Goal: Information Seeking & Learning: Learn about a topic

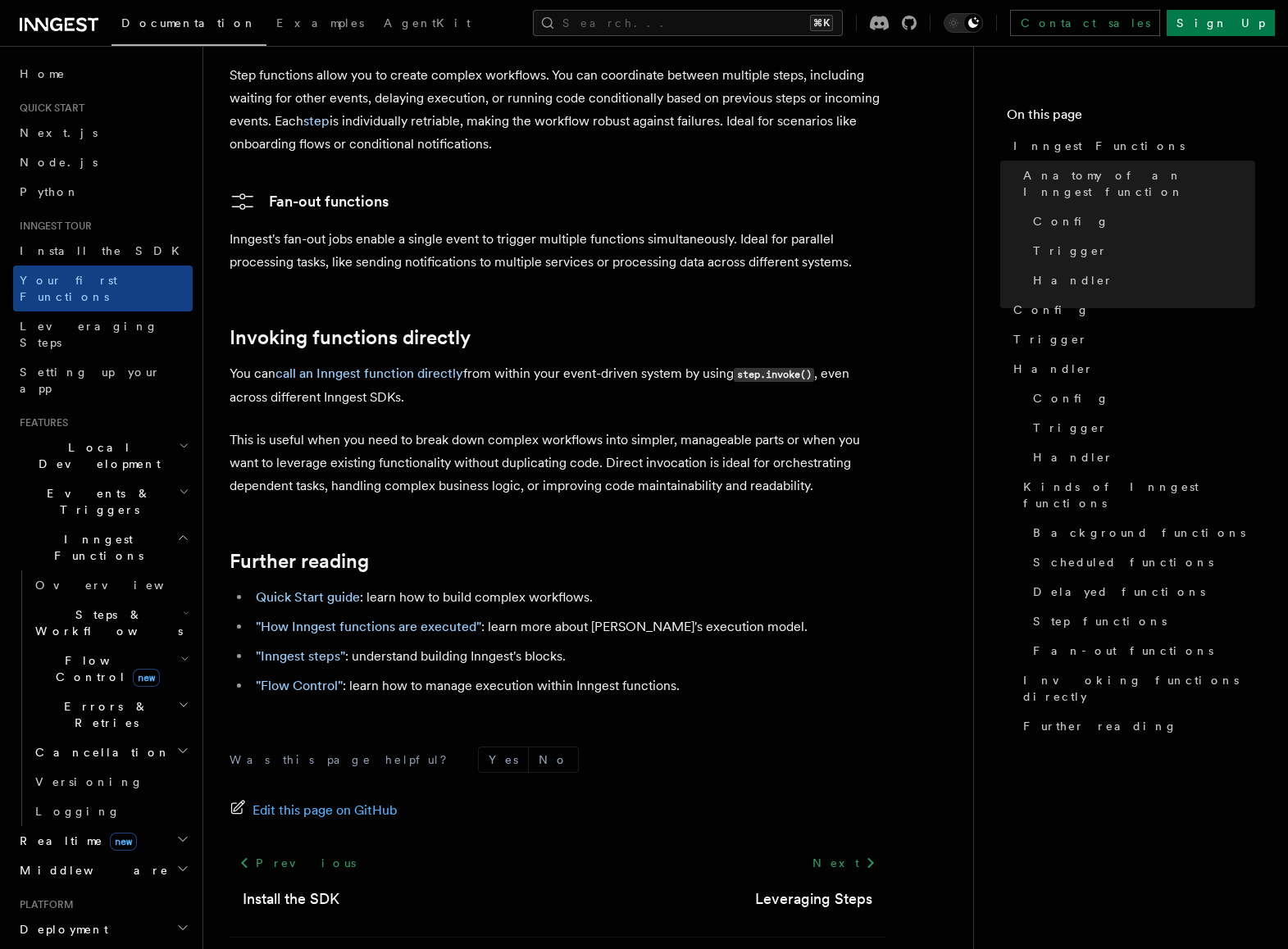
scroll to position [3164, 0]
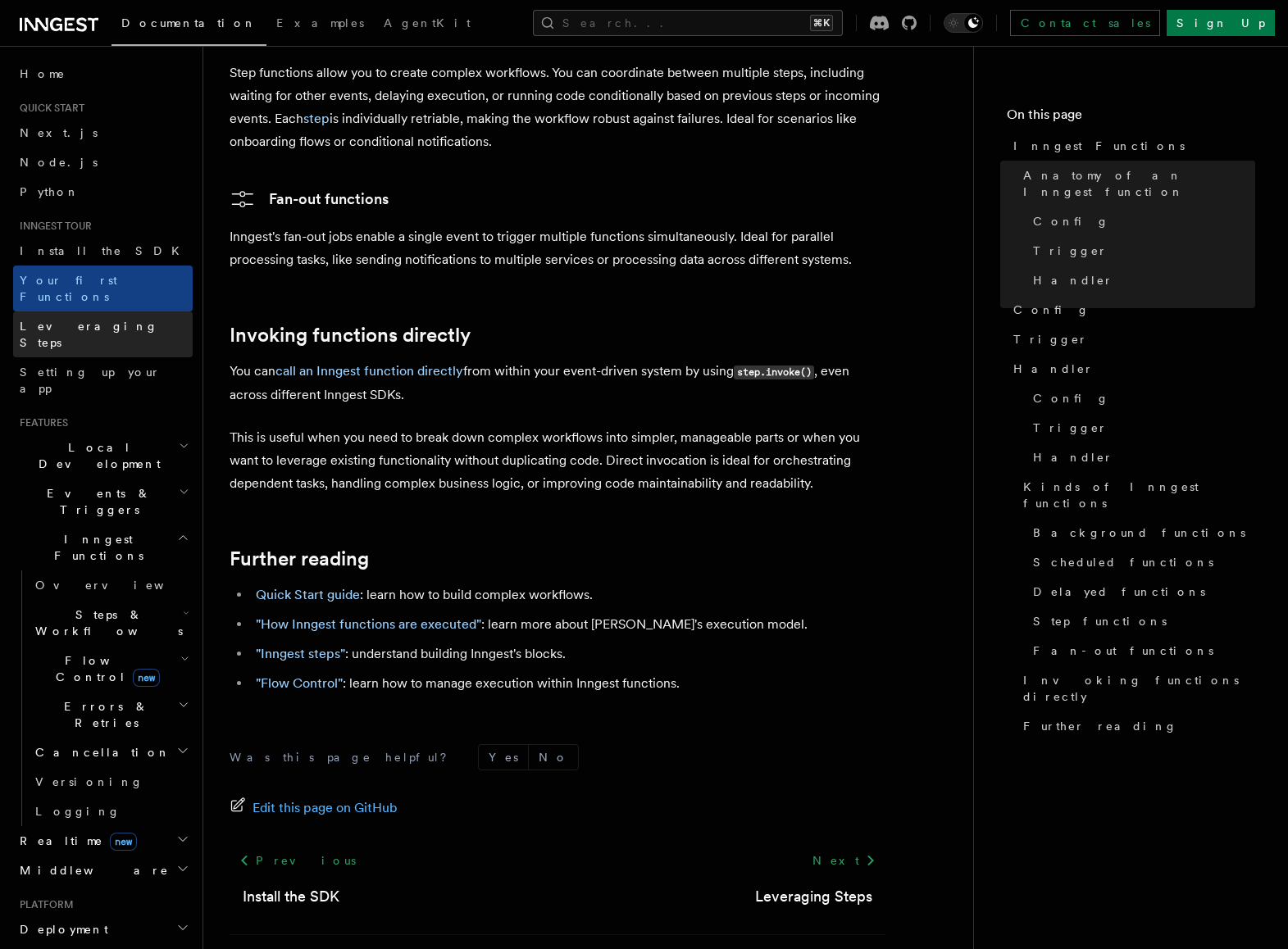
click at [101, 319] on link "Leveraging Steps" at bounding box center [102, 334] width 180 height 46
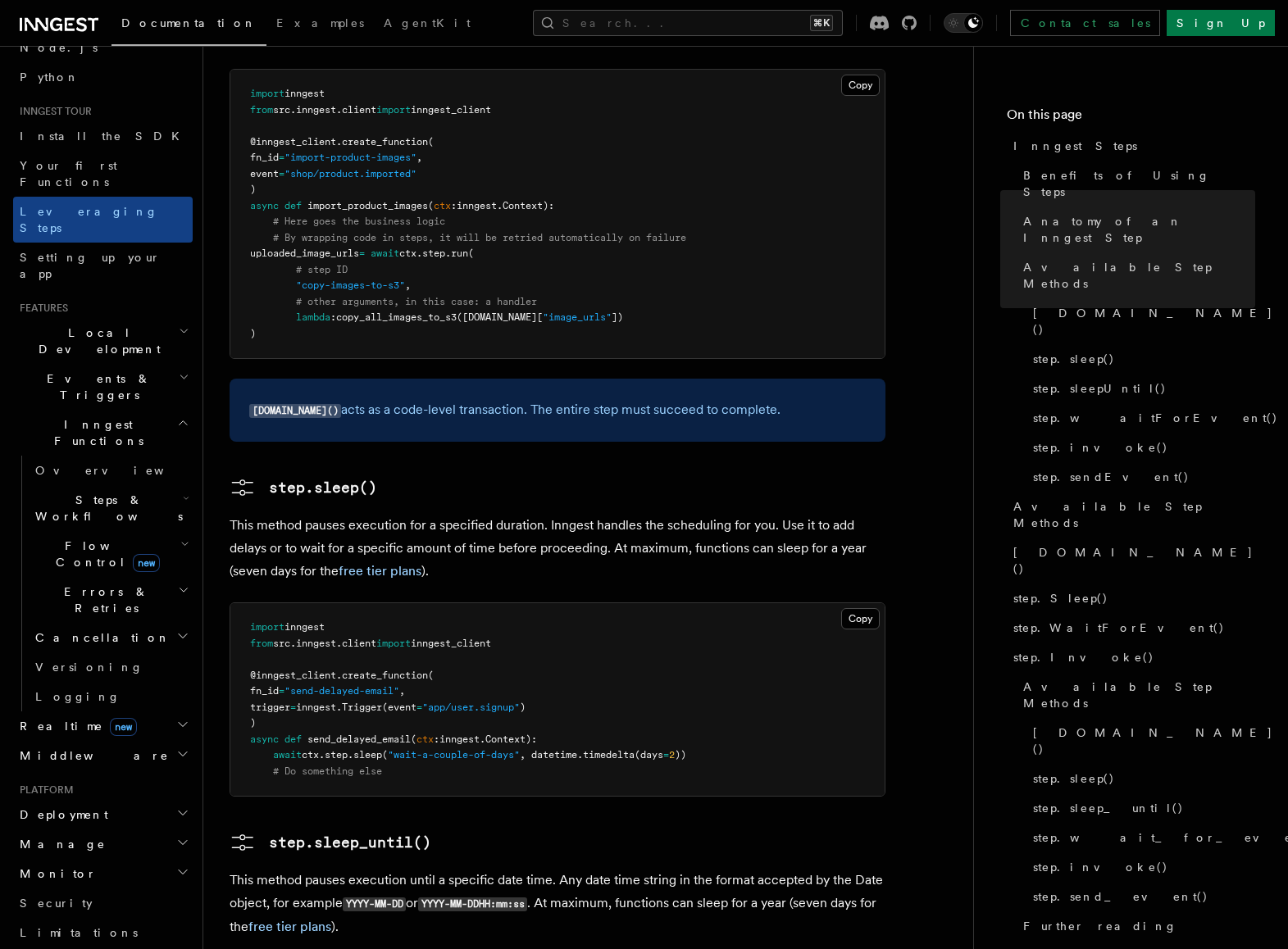
scroll to position [362, 0]
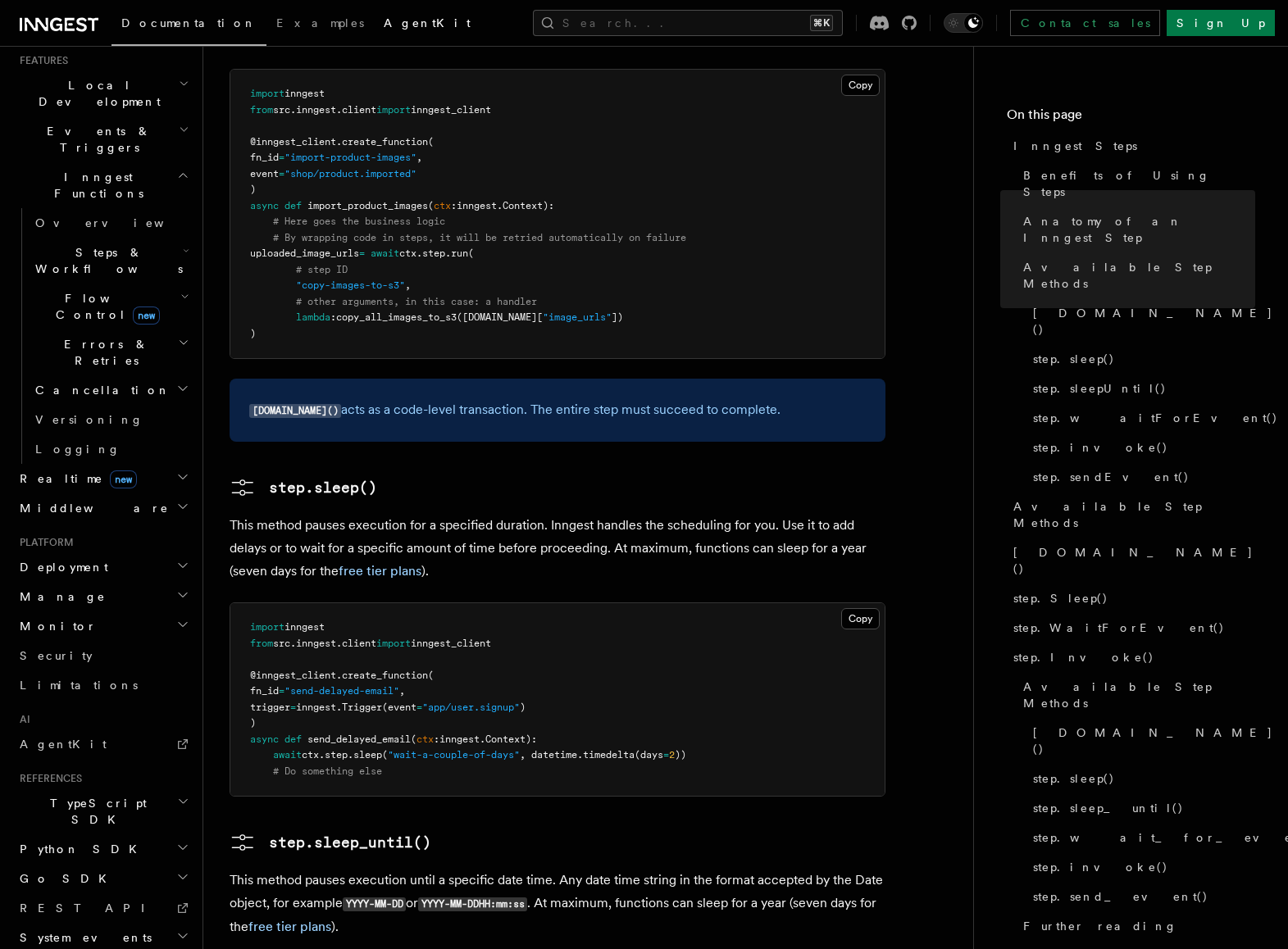
click at [373, 38] on link "AgentKit" at bounding box center [426, 25] width 107 height 39
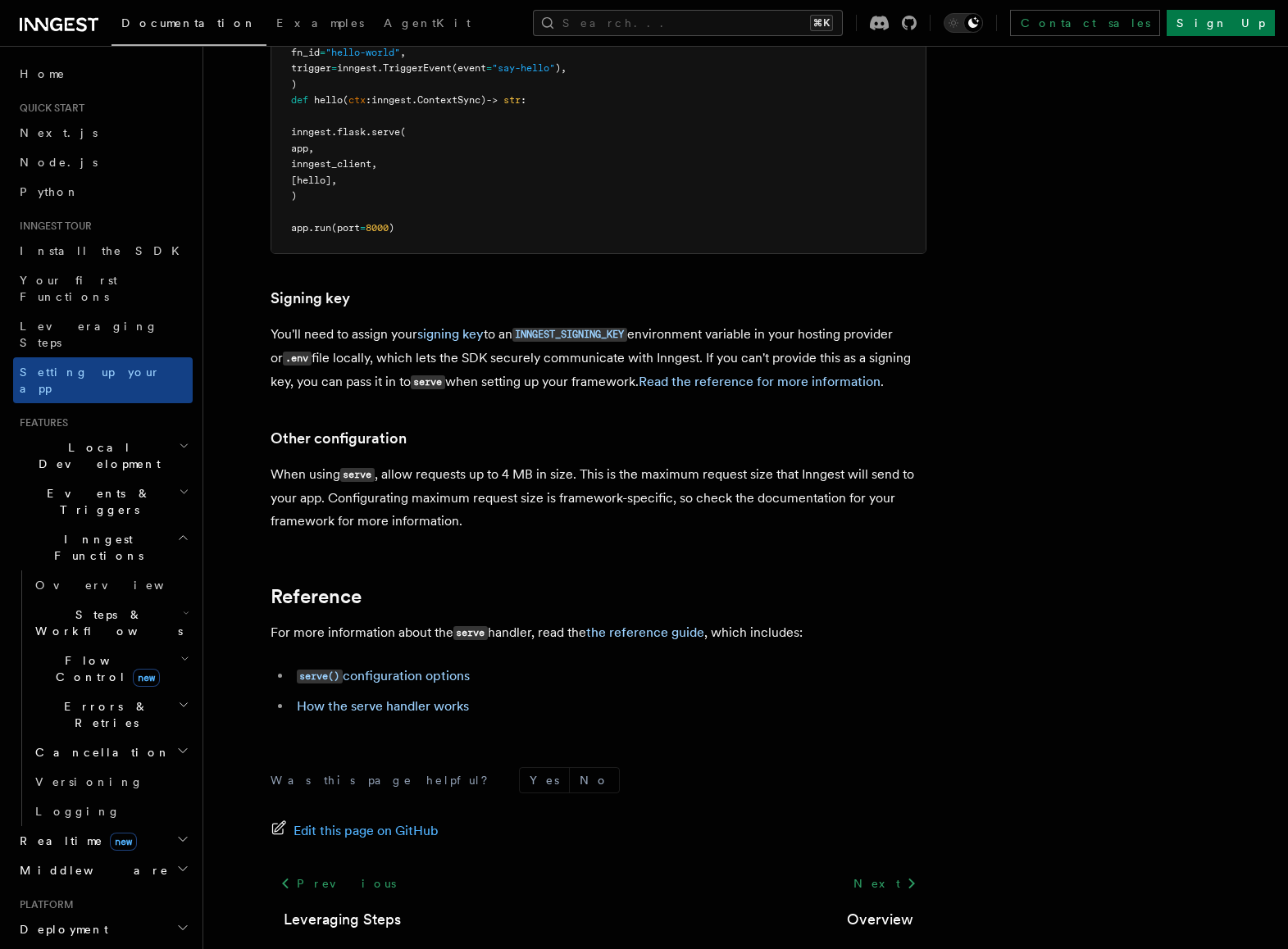
scroll to position [1004, 0]
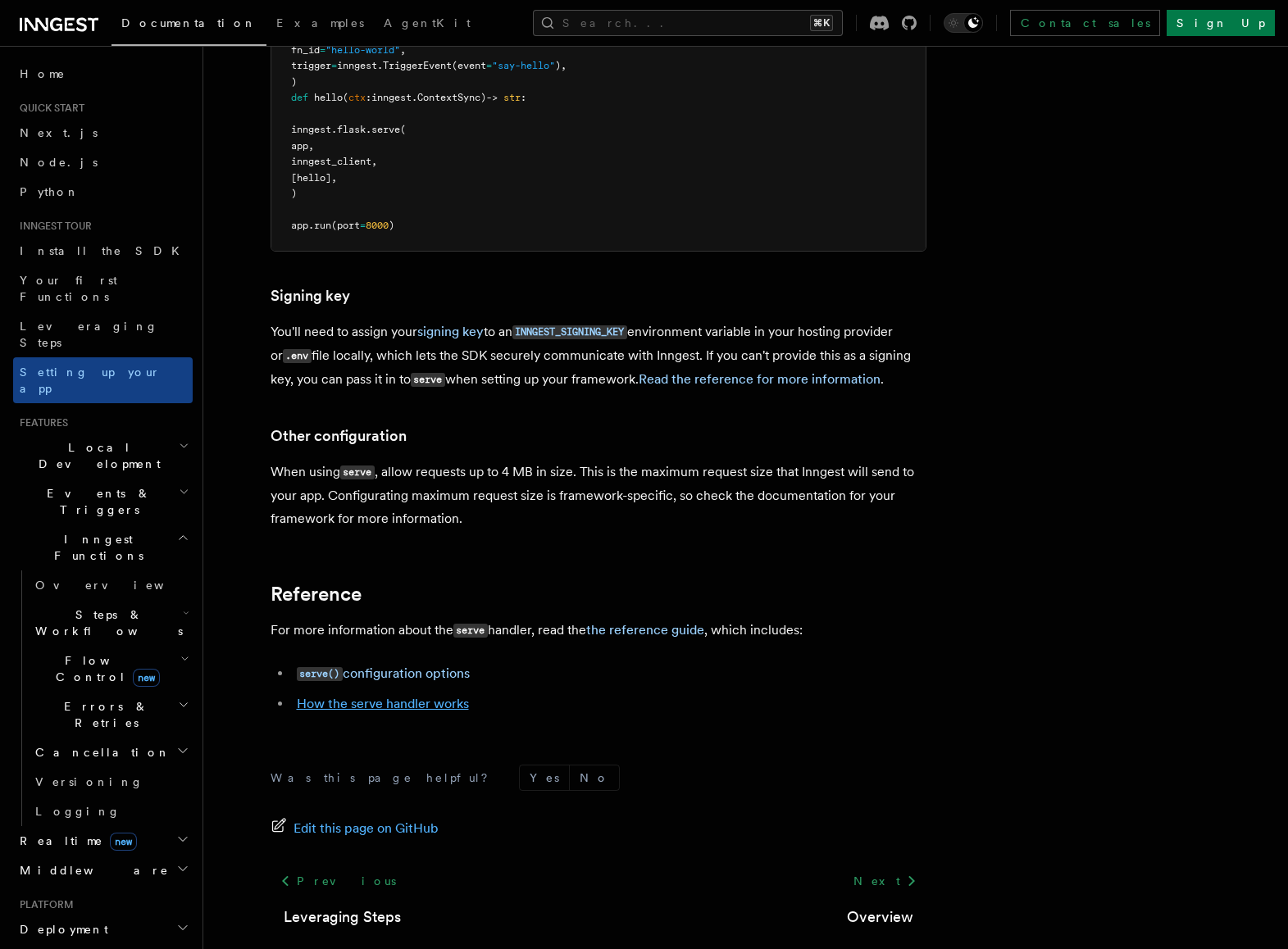
click at [419, 696] on link "How the serve handler works" at bounding box center [383, 703] width 172 height 15
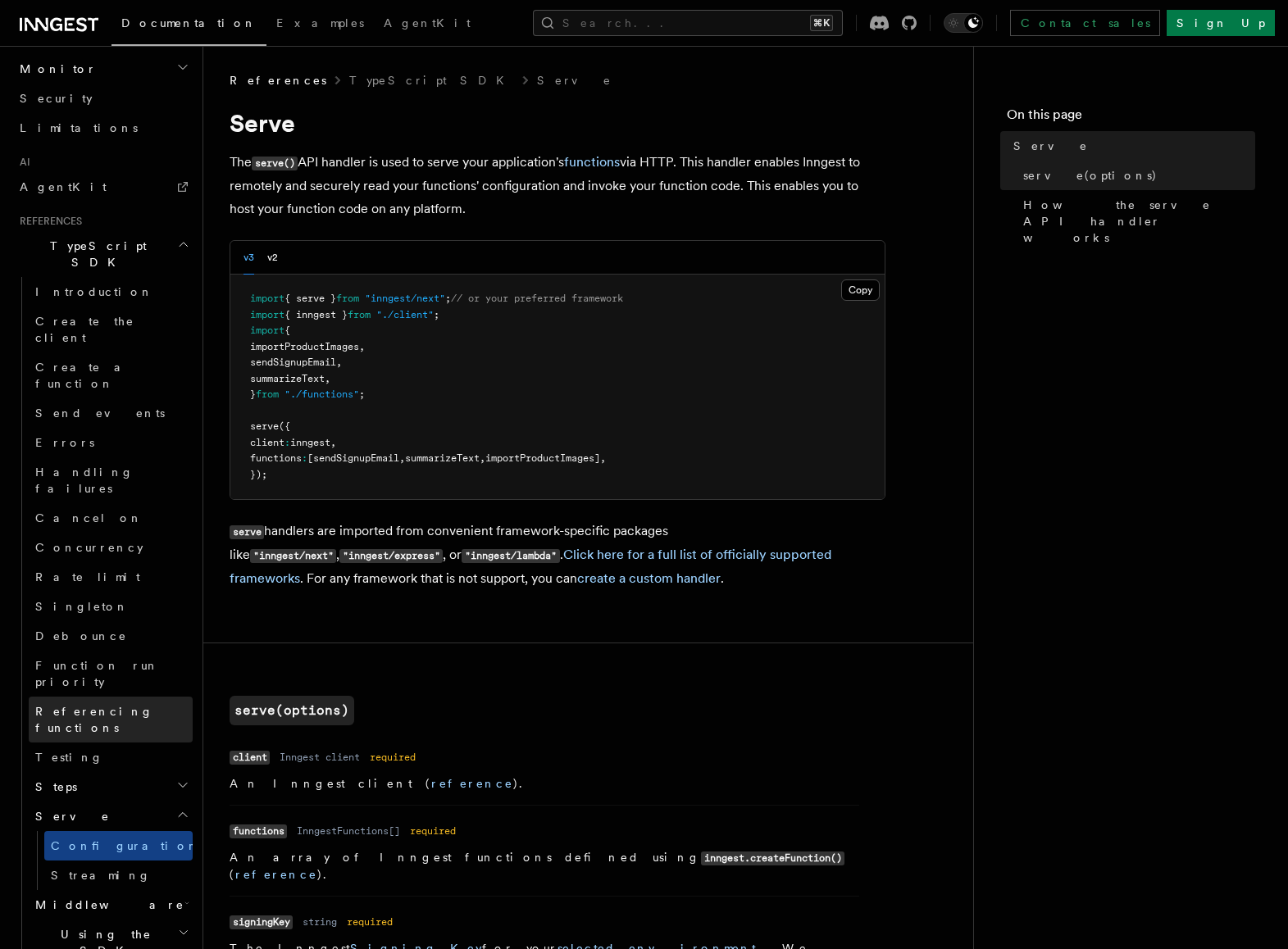
scroll to position [952, 0]
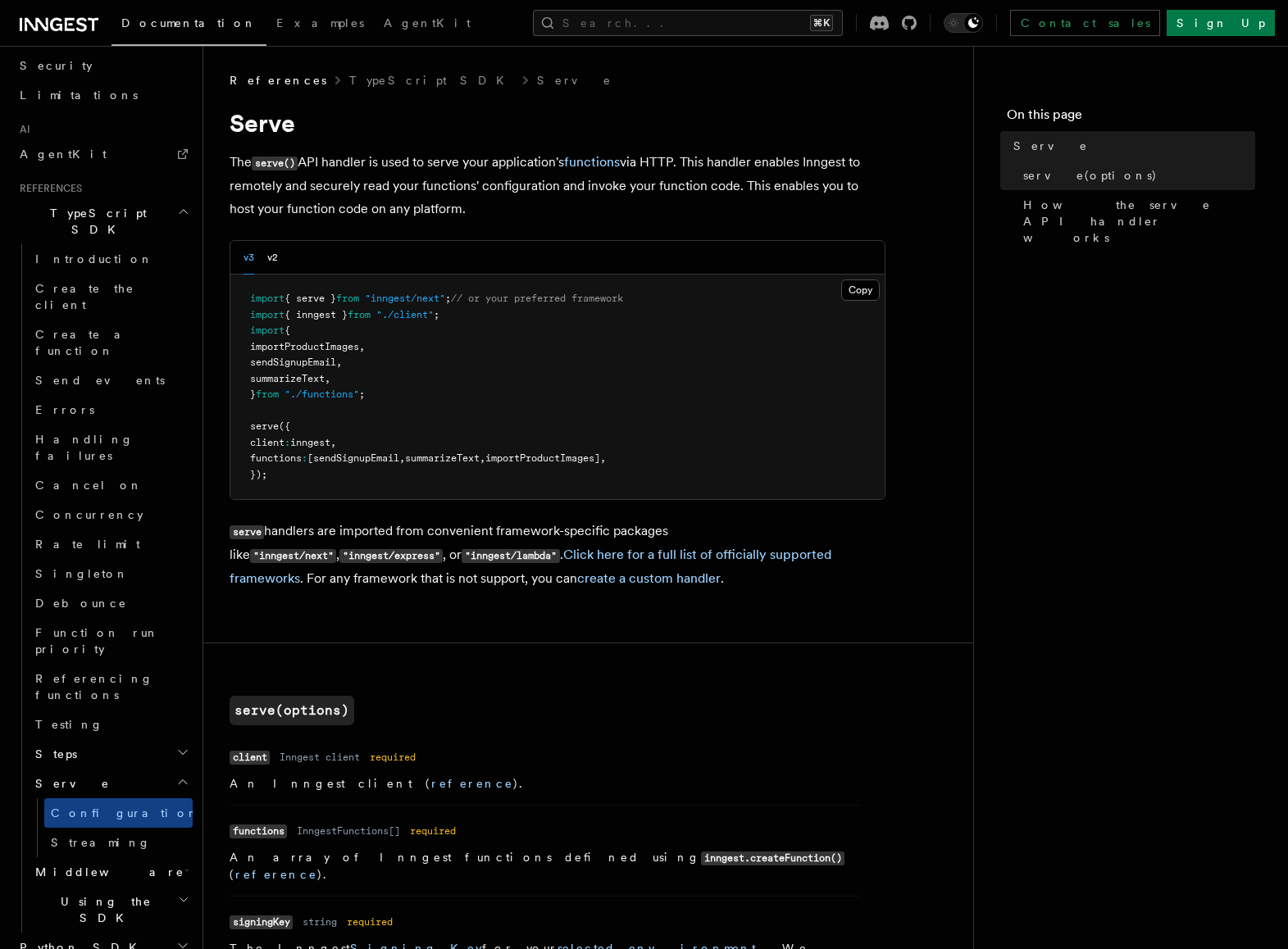
click at [87, 933] on h2 "Python SDK" at bounding box center [102, 947] width 180 height 30
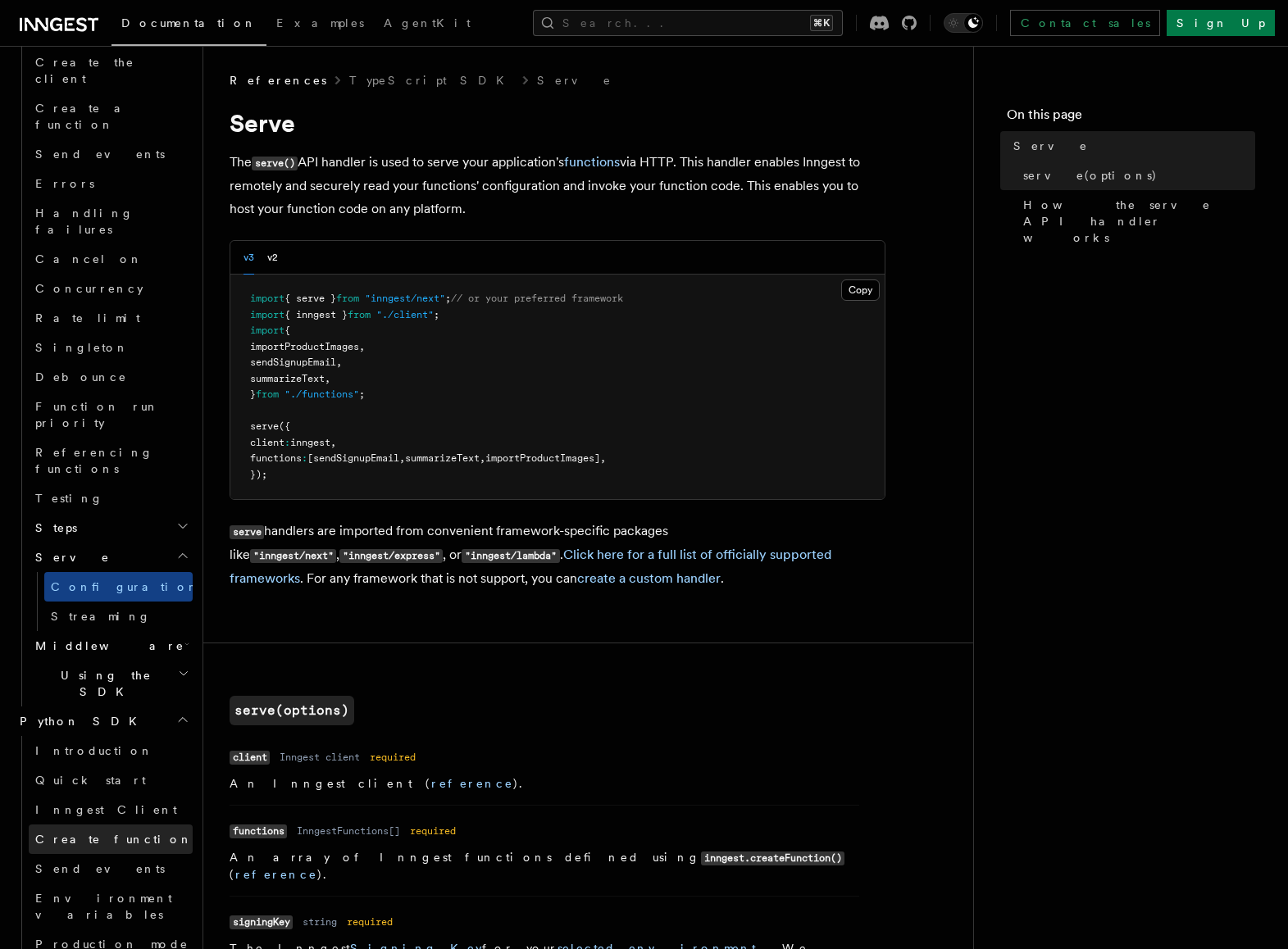
click at [108, 833] on span "Create function" at bounding box center [113, 839] width 158 height 13
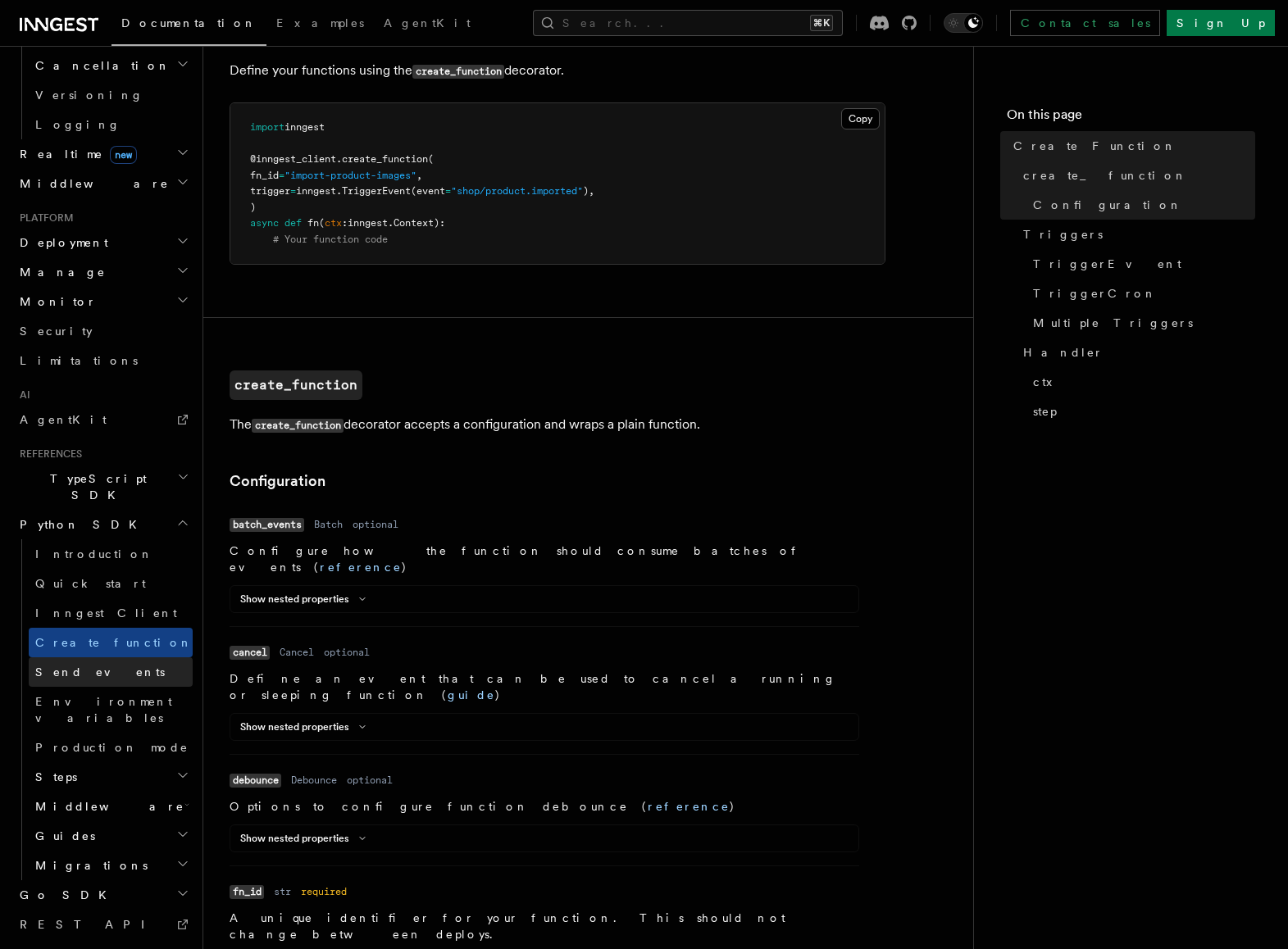
scroll to position [93, 0]
click at [112, 657] on link "Send events" at bounding box center [111, 672] width 164 height 30
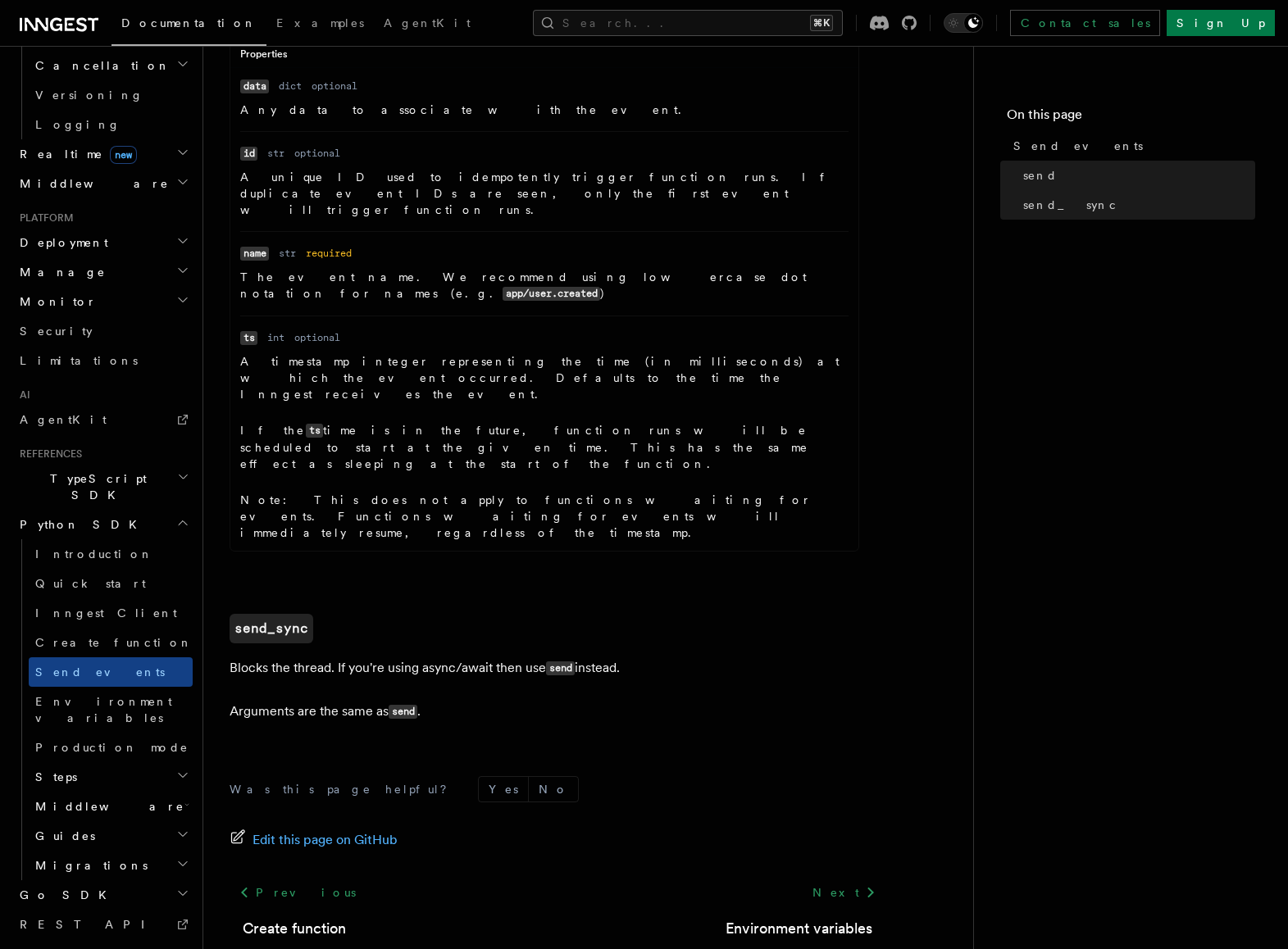
scroll to position [848, 0]
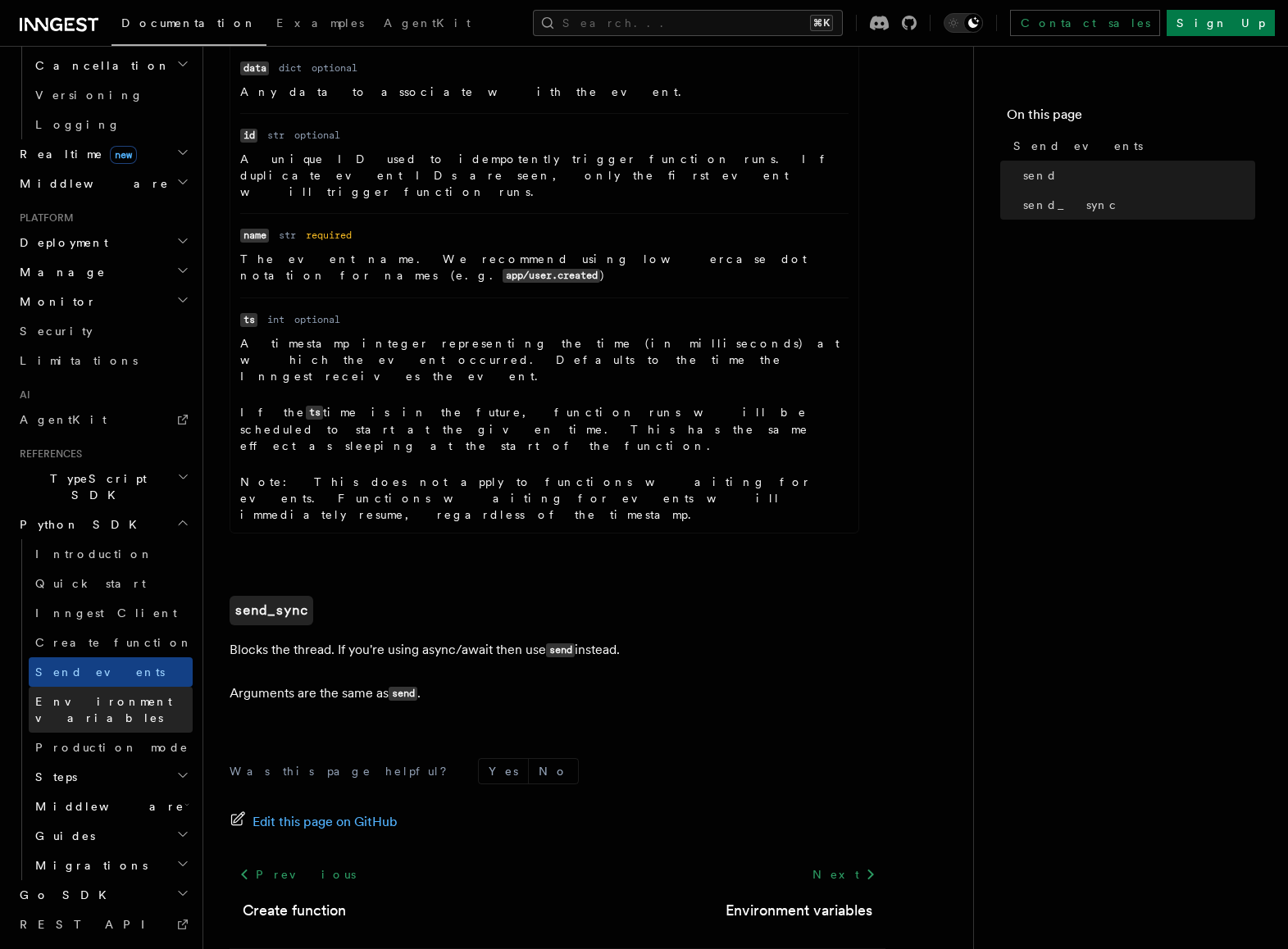
click at [110, 687] on link "Environment variables" at bounding box center [111, 710] width 164 height 46
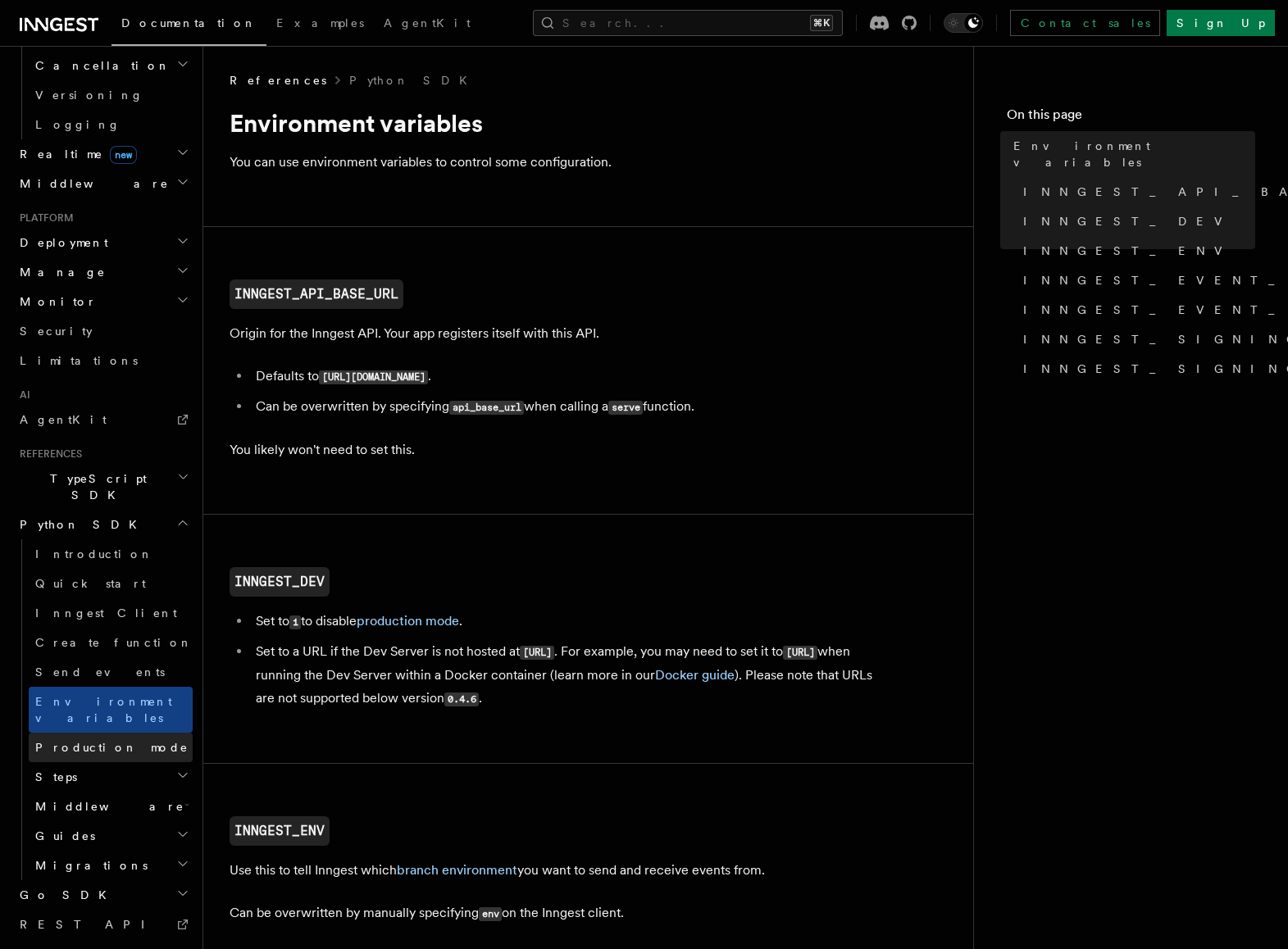
click at [108, 741] on span "Production mode" at bounding box center [112, 747] width 153 height 13
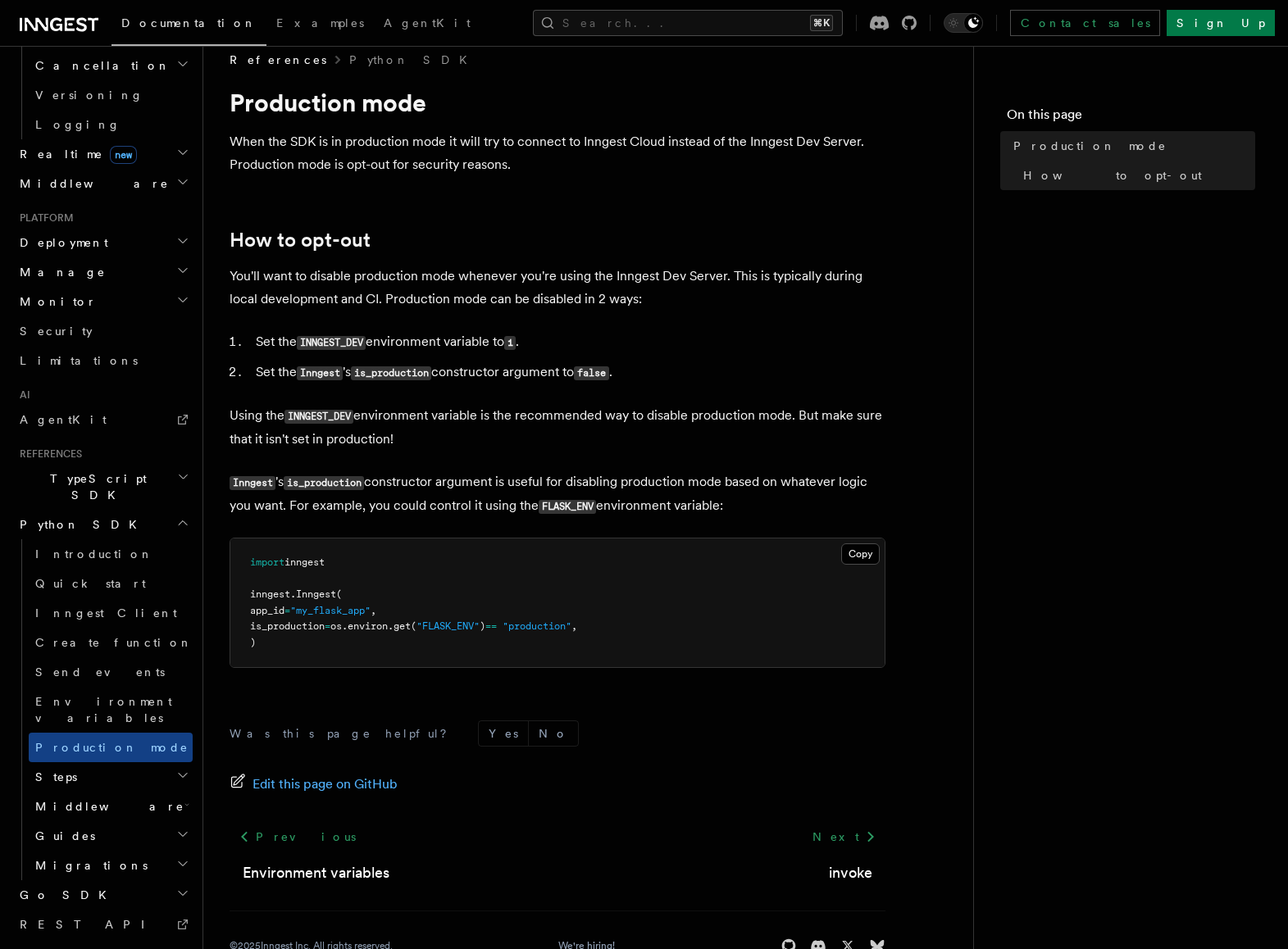
scroll to position [22, 0]
